Goal: Information Seeking & Learning: Learn about a topic

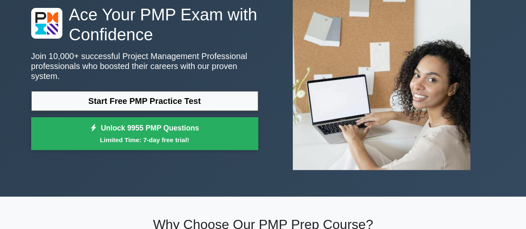
scroll to position [83, 0]
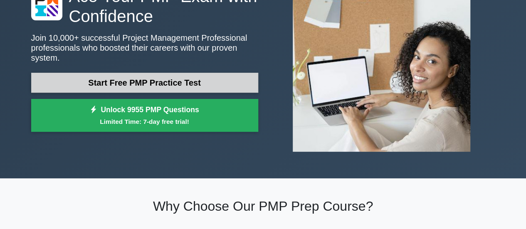
click at [157, 84] on link "Start Free PMP Practice Test" at bounding box center [144, 83] width 227 height 20
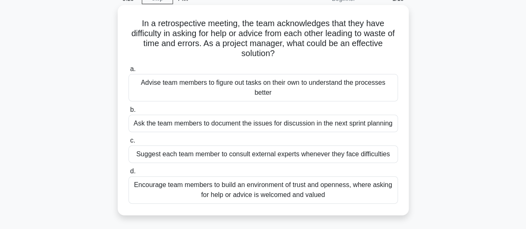
scroll to position [83, 0]
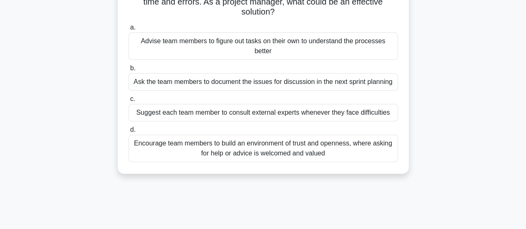
click at [268, 148] on div "Encourage team members to build an environment of trust and openness, where ask…" at bounding box center [262, 148] width 269 height 27
click at [128, 133] on input "d. Encourage team members to build an environment of trust and openness, where …" at bounding box center [128, 129] width 0 height 5
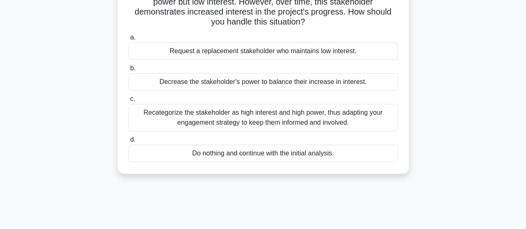
click at [247, 114] on div "Recategorize the stakeholder as high interest and high power, thus adapting you…" at bounding box center [262, 117] width 269 height 27
click at [128, 102] on input "c. Recategorize the stakeholder as high interest and high power, thus adapting …" at bounding box center [128, 98] width 0 height 5
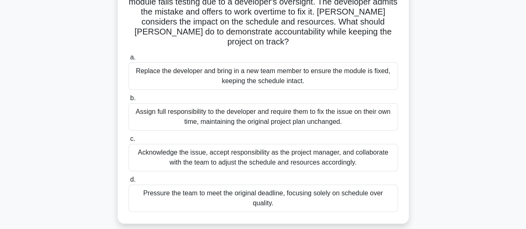
scroll to position [125, 0]
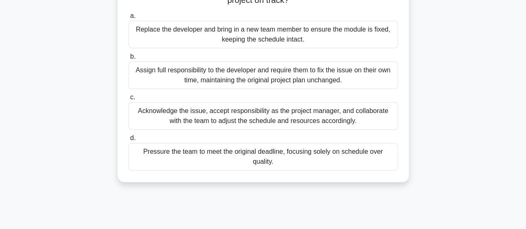
click at [278, 106] on div "Acknowledge the issue, accept responsibility as the project manager, and collab…" at bounding box center [262, 115] width 269 height 27
click at [128, 100] on input "c. Acknowledge the issue, accept responsibility as the project manager, and col…" at bounding box center [128, 97] width 0 height 5
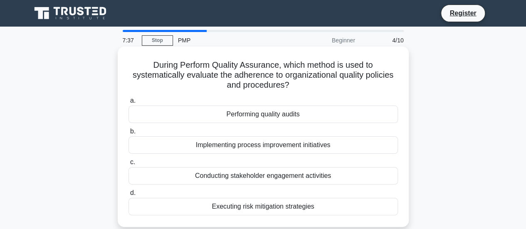
scroll to position [42, 0]
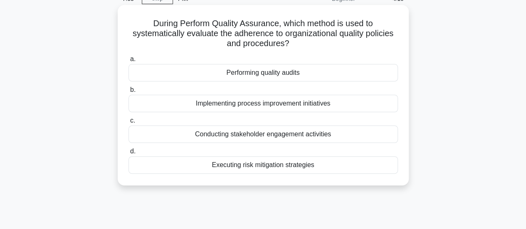
click at [242, 164] on div "Executing risk mitigation strategies" at bounding box center [262, 164] width 269 height 17
click at [128, 154] on input "d. Executing risk mitigation strategies" at bounding box center [128, 151] width 0 height 5
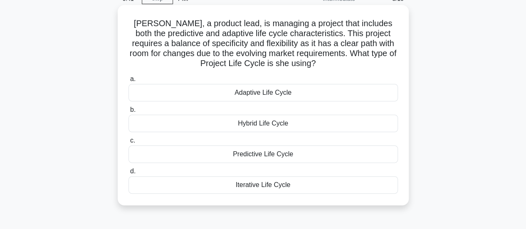
click at [247, 93] on div "Adaptive Life Cycle" at bounding box center [262, 92] width 269 height 17
click at [128, 82] on input "a. Adaptive Life Cycle" at bounding box center [128, 78] width 0 height 5
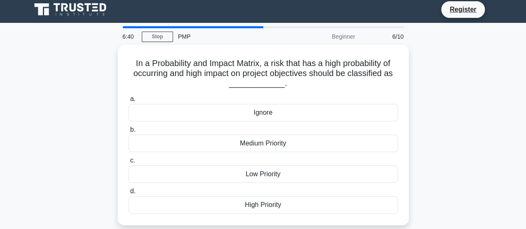
scroll to position [0, 0]
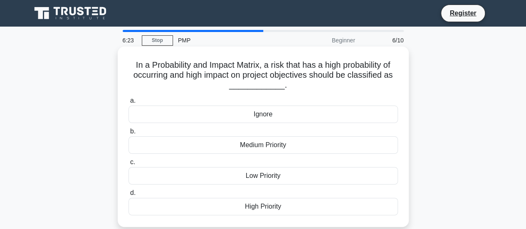
click at [259, 204] on div "High Priority" at bounding box center [262, 206] width 269 height 17
click at [128, 196] on input "d. High Priority" at bounding box center [128, 192] width 0 height 5
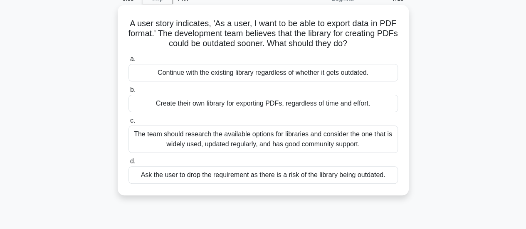
scroll to position [83, 0]
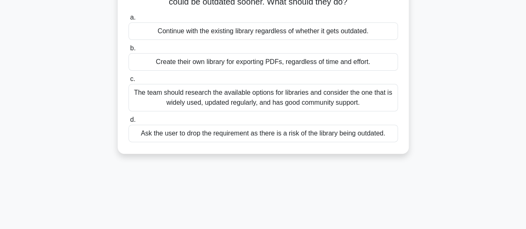
click at [260, 100] on div "The team should research the available options for libraries and consider the o…" at bounding box center [262, 97] width 269 height 27
click at [281, 98] on div "The team should research the available options for libraries and consider the o…" at bounding box center [262, 97] width 269 height 27
click at [128, 82] on input "c. The team should research the available options for libraries and consider th…" at bounding box center [128, 78] width 0 height 5
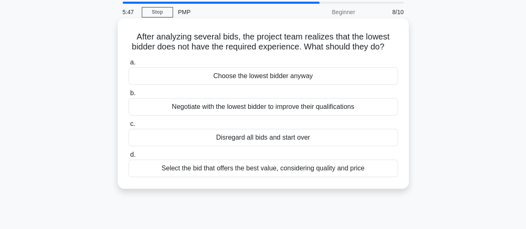
scroll to position [42, 0]
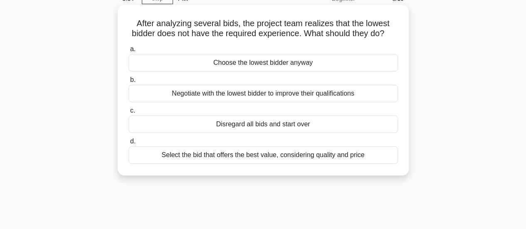
click at [253, 164] on div "Select the bid that offers the best value, considering quality and price" at bounding box center [262, 154] width 269 height 17
click at [128, 144] on input "d. Select the bid that offers the best value, considering quality and price" at bounding box center [128, 141] width 0 height 5
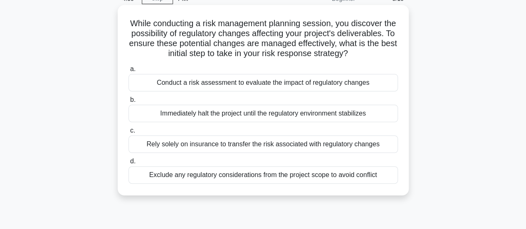
click at [225, 91] on div "Conduct a risk assessment to evaluate the impact of regulatory changes" at bounding box center [262, 82] width 269 height 17
click at [128, 72] on input "a. Conduct a risk assessment to evaluate the impact of regulatory changes" at bounding box center [128, 68] width 0 height 5
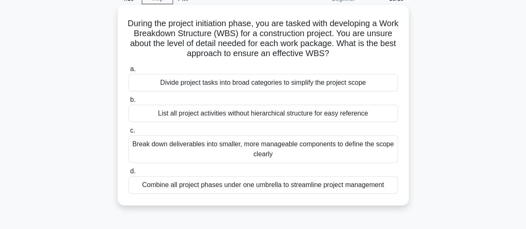
click at [266, 148] on div "Break down deliverables into smaller, more manageable components to define the …" at bounding box center [262, 148] width 269 height 27
click at [128, 133] on input "c. Break down deliverables into smaller, more manageable components to define t…" at bounding box center [128, 130] width 0 height 5
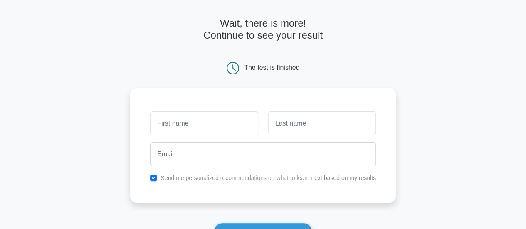
scroll to position [42, 0]
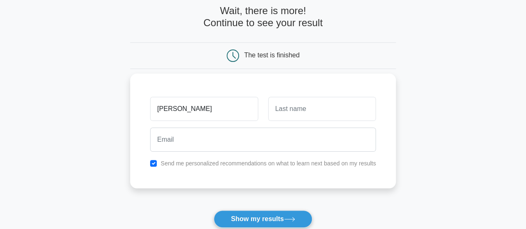
type input "[PERSON_NAME]"
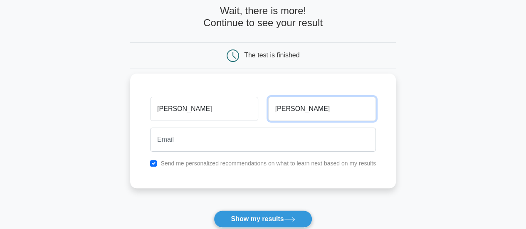
type input "Abi Jreiche"
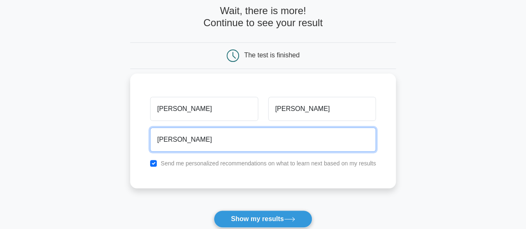
type input "mitri.abijreiche@gmail.com"
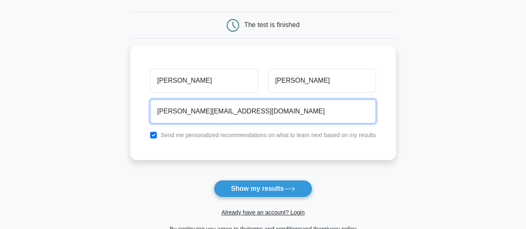
scroll to position [83, 0]
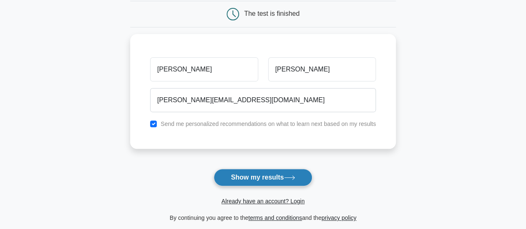
click at [254, 173] on button "Show my results" at bounding box center [263, 177] width 98 height 17
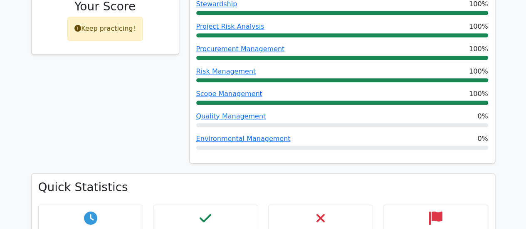
scroll to position [540, 0]
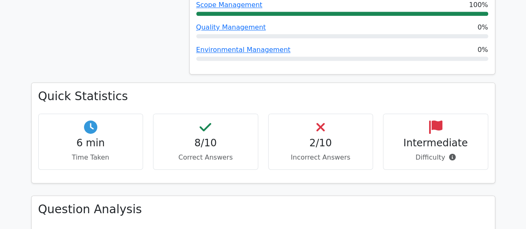
click at [324, 137] on h4 "2/10" at bounding box center [320, 143] width 91 height 12
click at [321, 137] on h4 "2/10" at bounding box center [320, 143] width 91 height 12
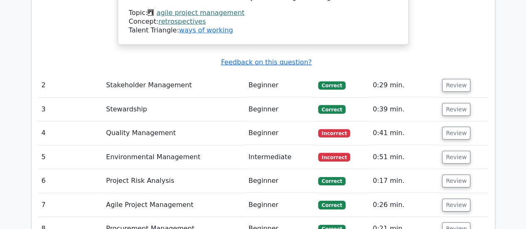
scroll to position [1205, 0]
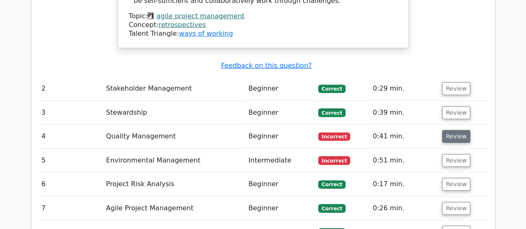
click at [453, 130] on button "Review" at bounding box center [456, 136] width 28 height 13
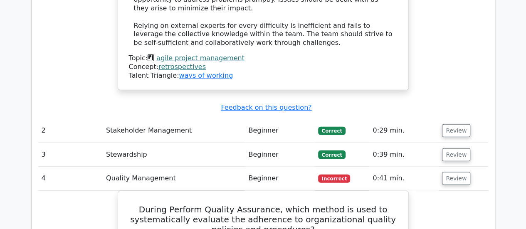
scroll to position [1164, 0]
click at [453, 172] on button "Review" at bounding box center [456, 178] width 28 height 13
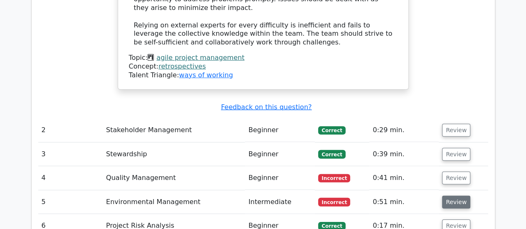
click at [449, 196] on button "Review" at bounding box center [456, 202] width 28 height 13
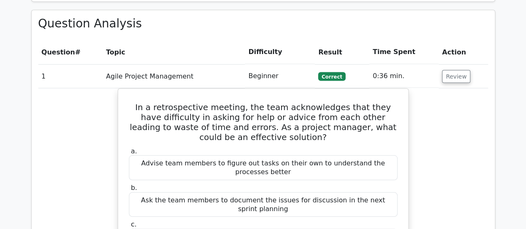
scroll to position [582, 0]
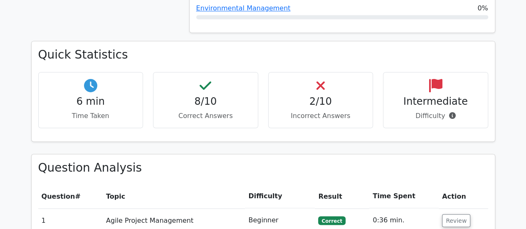
click at [430, 96] on h4 "Intermediate" at bounding box center [435, 102] width 91 height 12
click at [430, 111] on p "Difficulty" at bounding box center [435, 116] width 91 height 10
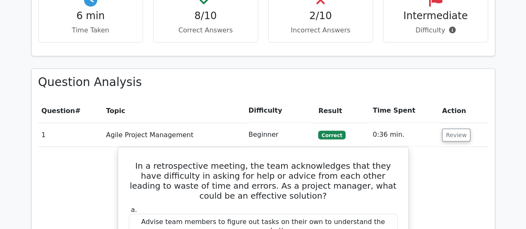
scroll to position [665, 0]
